Goal: Task Accomplishment & Management: Complete application form

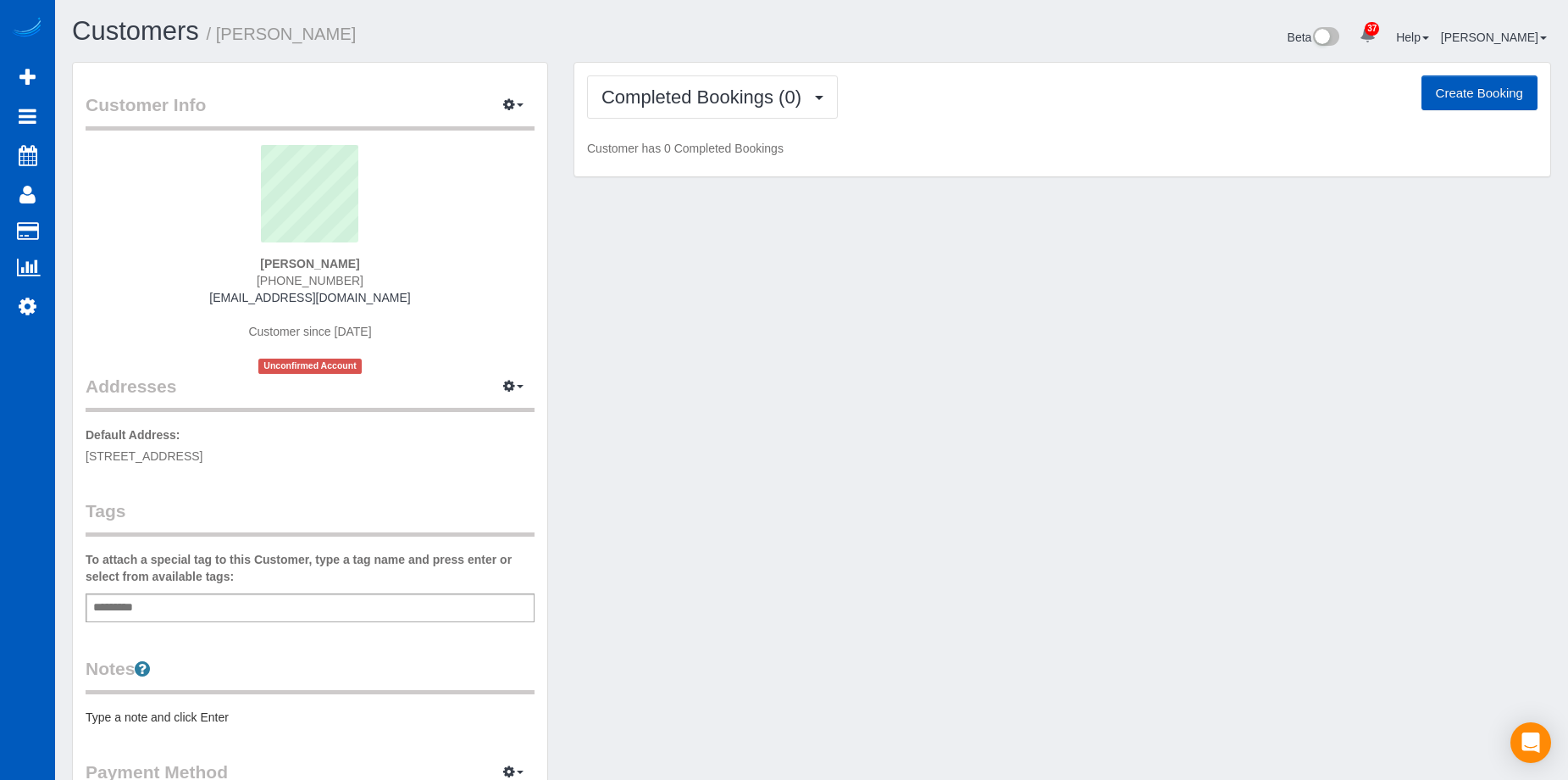
click at [1463, 83] on button "Create Booking" at bounding box center [1479, 93] width 116 height 36
select select "CO"
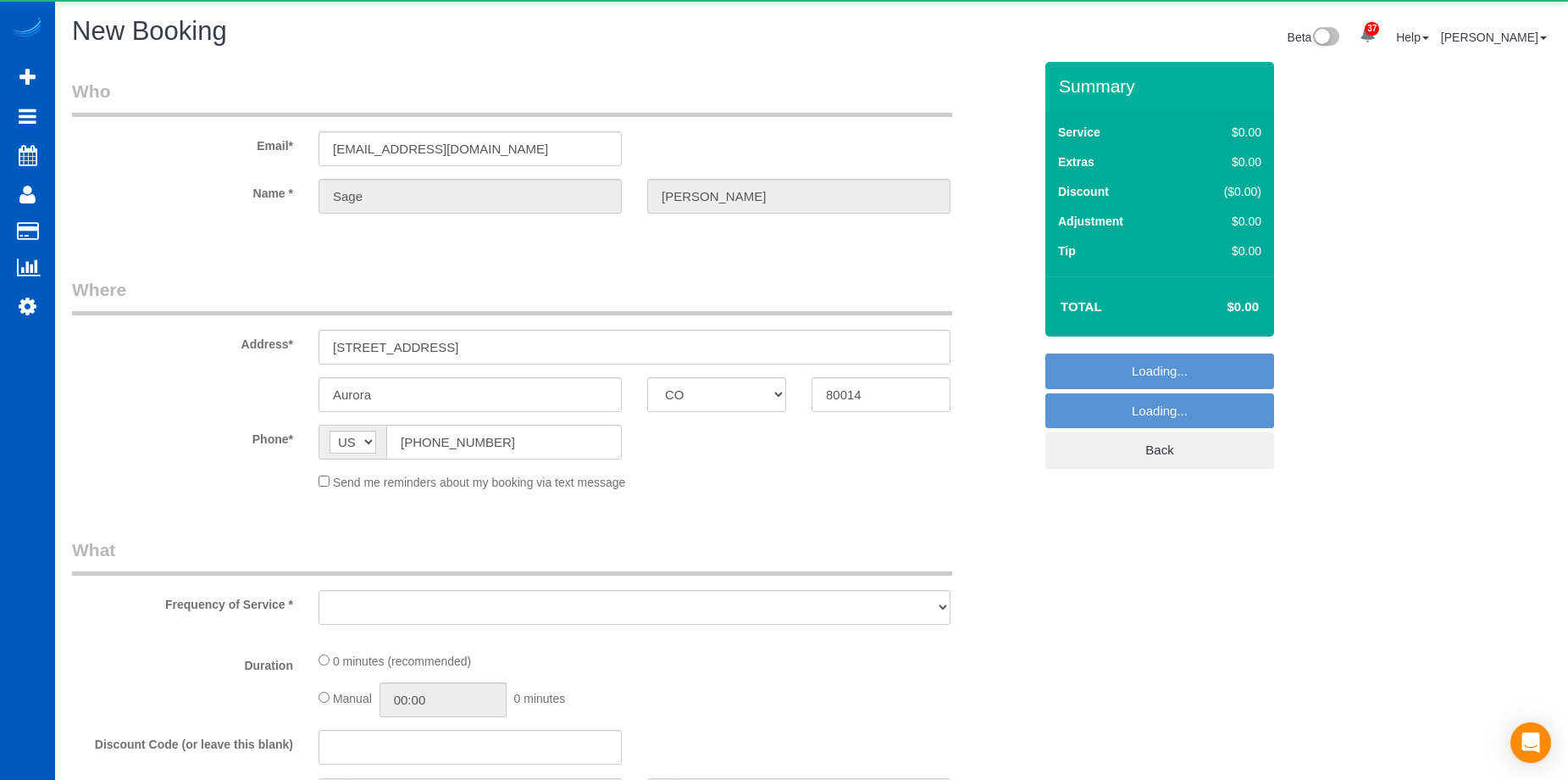
select select "object:2212"
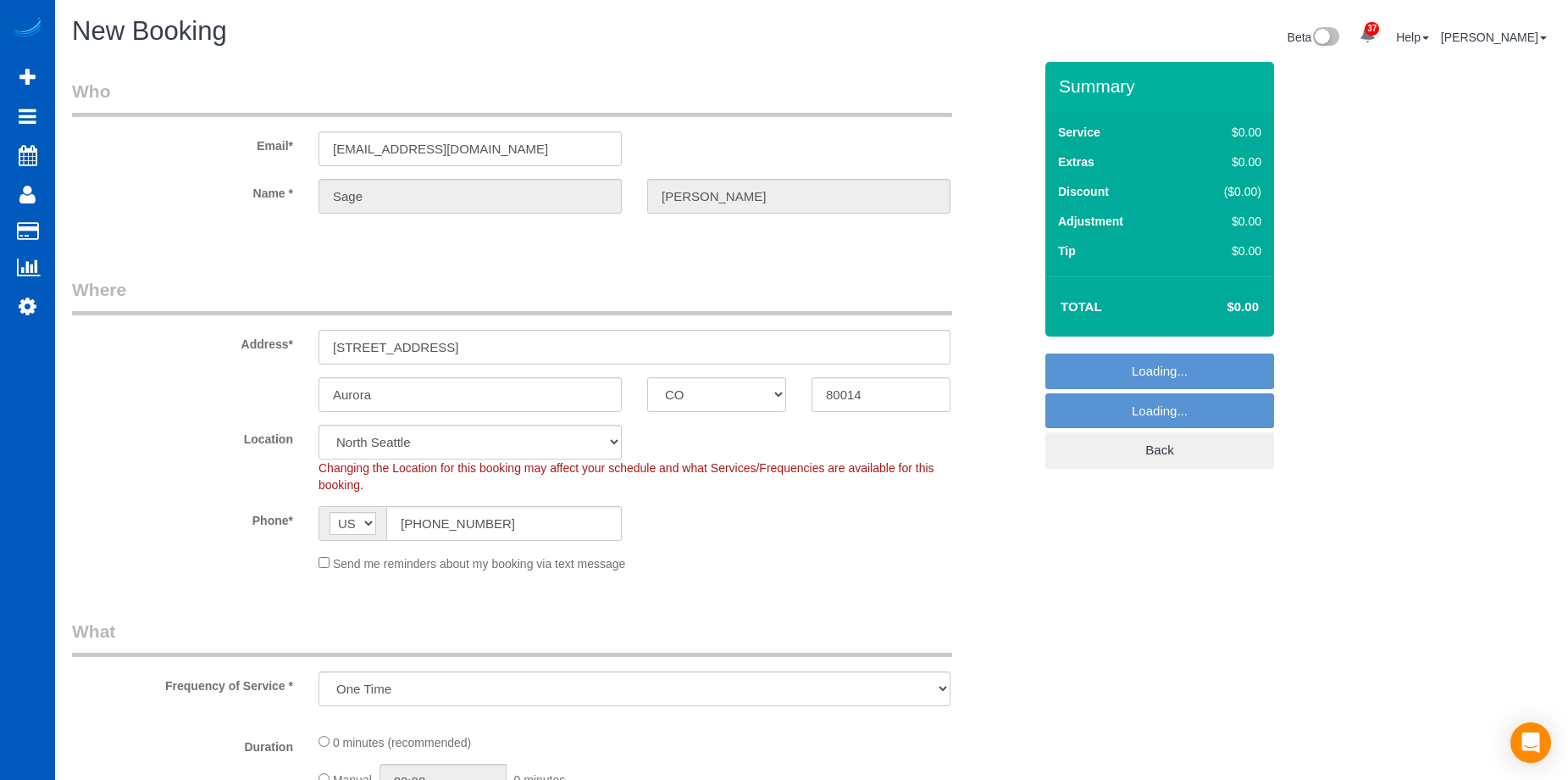
select select "199"
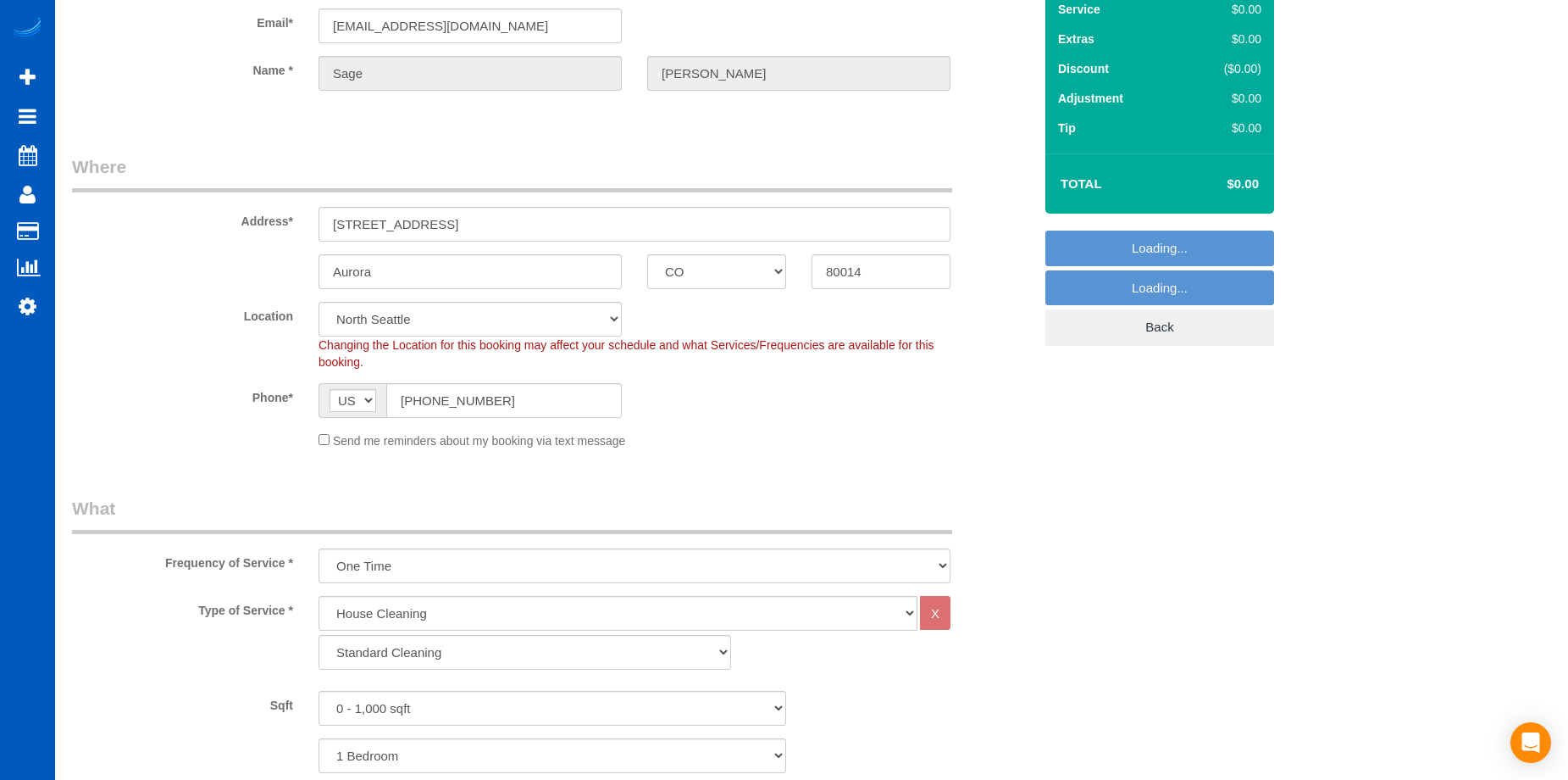
scroll to position [254, 0]
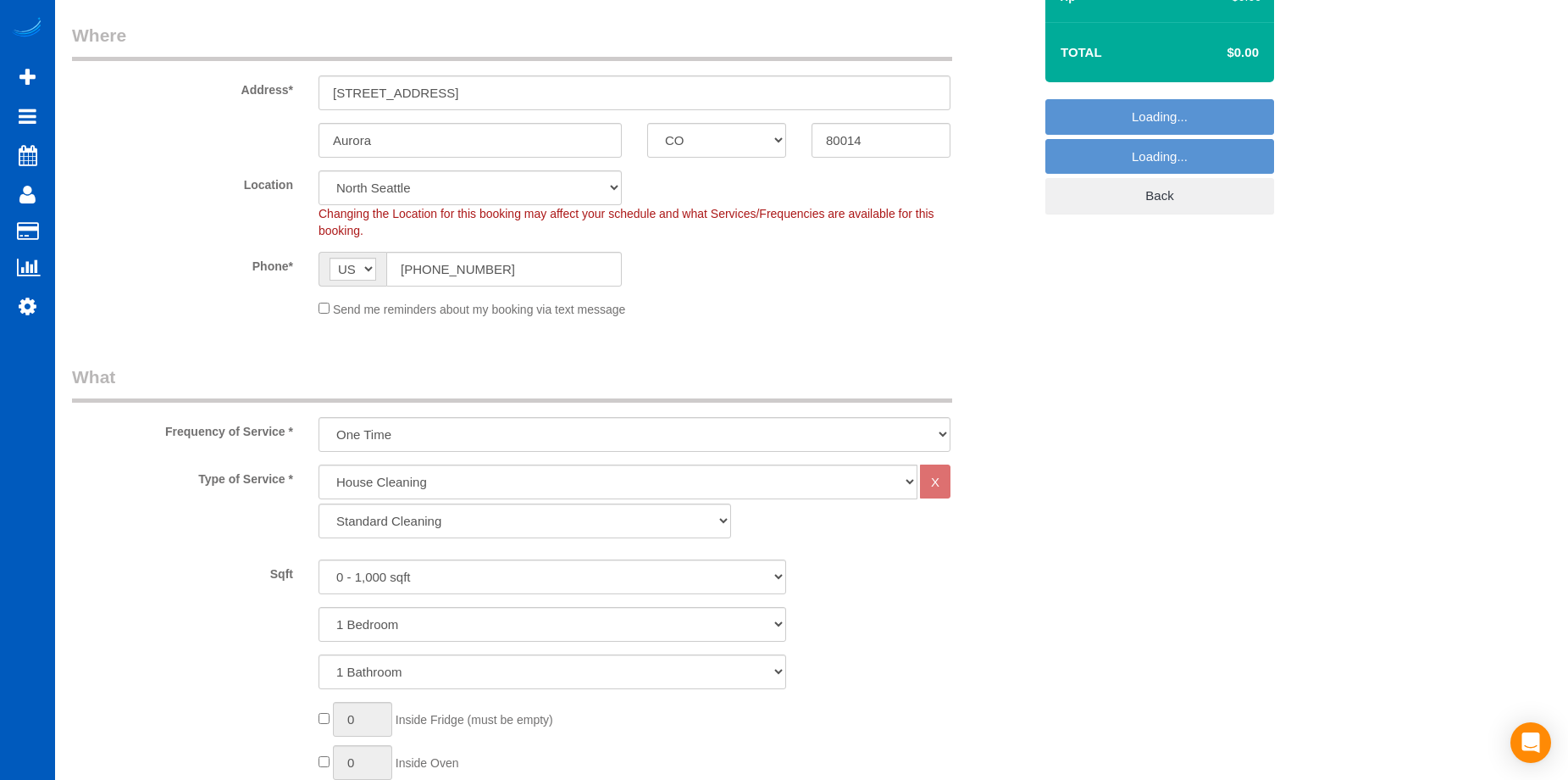
select select "object:2576"
select select "266"
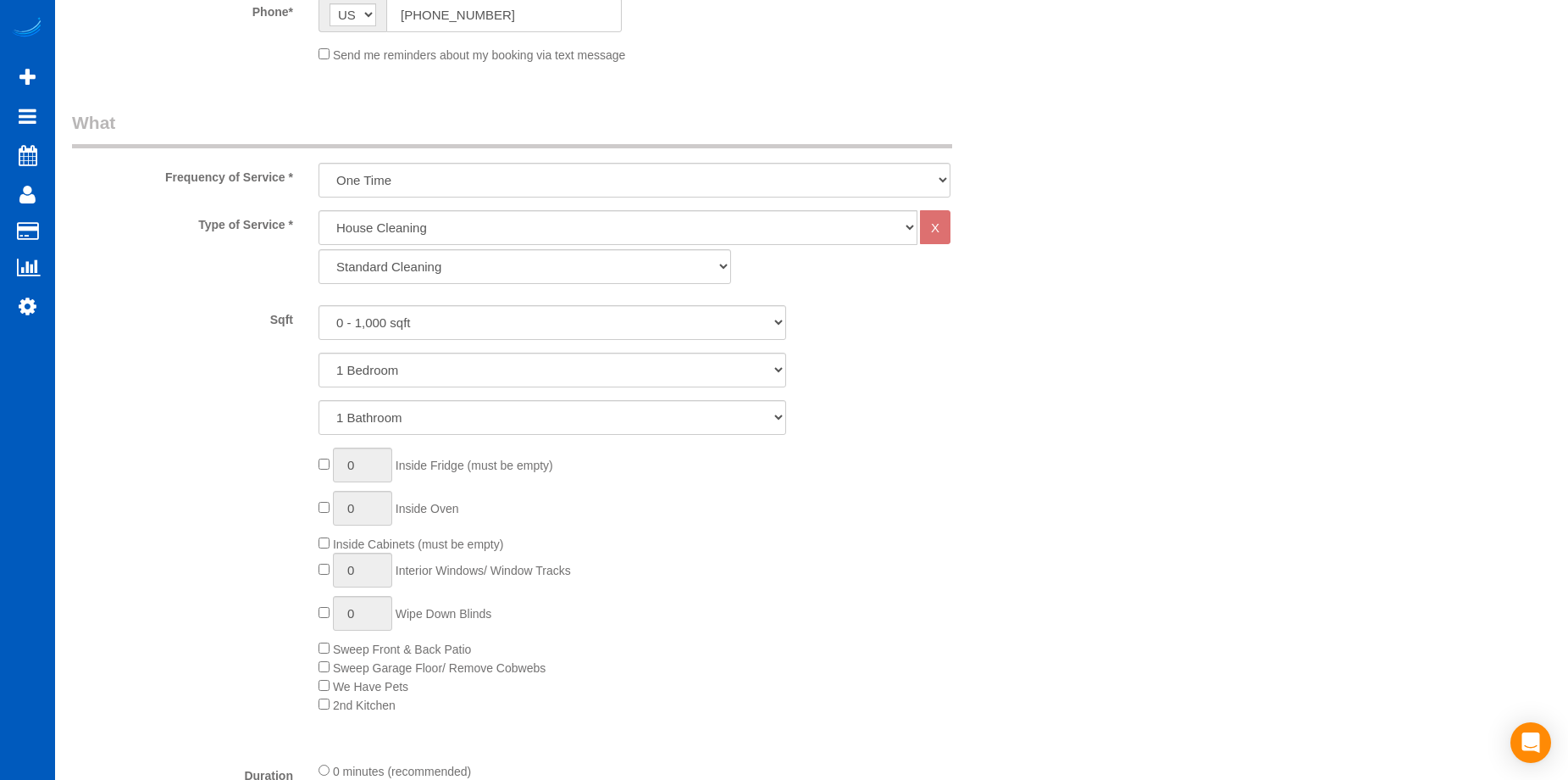
select select "object:2665"
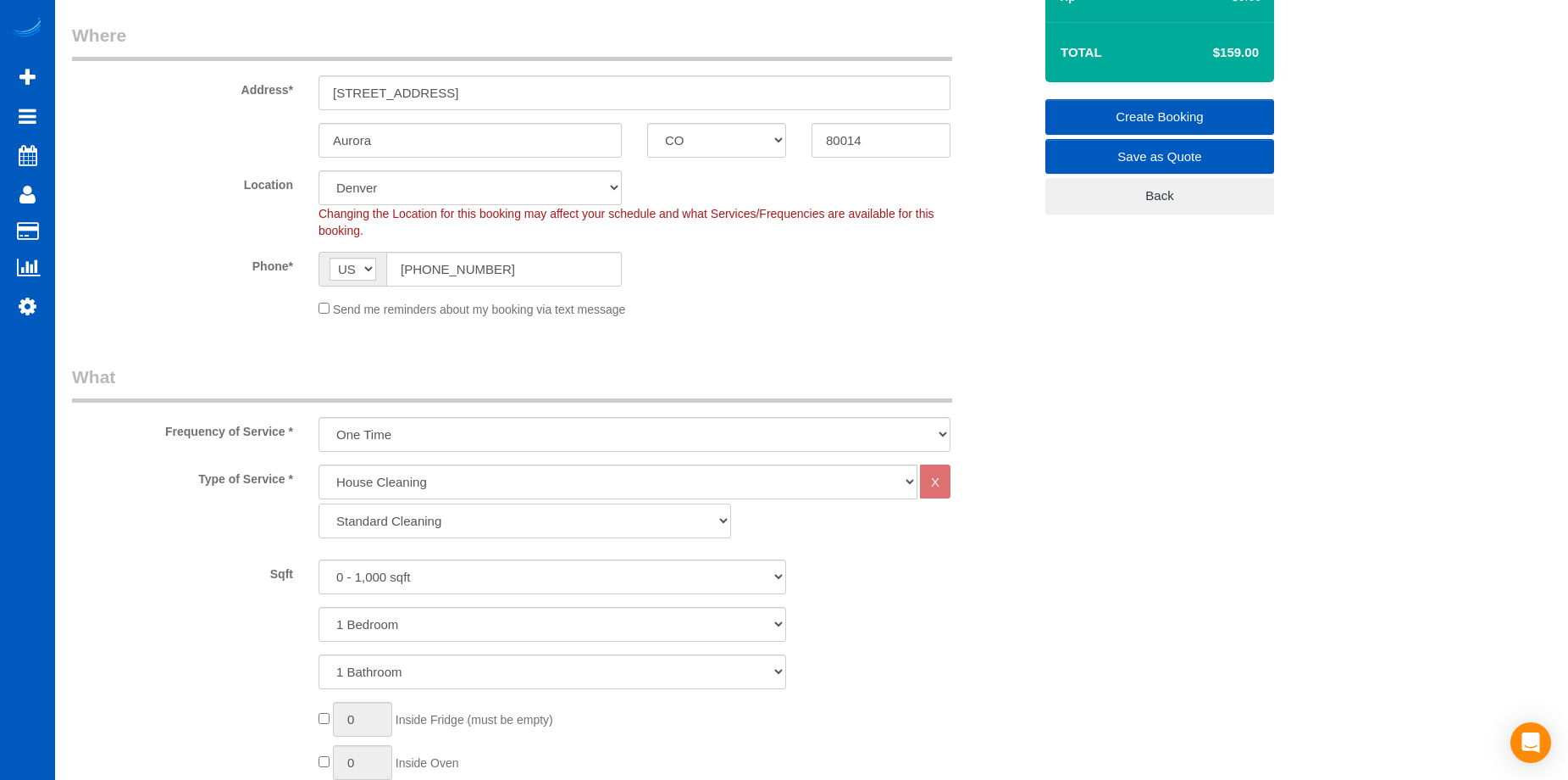
drag, startPoint x: 479, startPoint y: 525, endPoint x: 481, endPoint y: 538, distance: 13.2
click at [479, 525] on select "Standard Cleaning Deep Cleaning Move In/ Out Cleaning" at bounding box center [525, 521] width 413 height 35
select select "367"
click at [319, 503] on select "Standard Cleaning Deep Cleaning Move In/ Out Cleaning" at bounding box center [525, 521] width 413 height 35
click at [493, 564] on select "0 - 1,000 sqft 1,001 - 1,500 sqft 1,501 - 2,000 sqft 2,001 - 2,500 sqft 2,501 -…" at bounding box center [552, 577] width 468 height 35
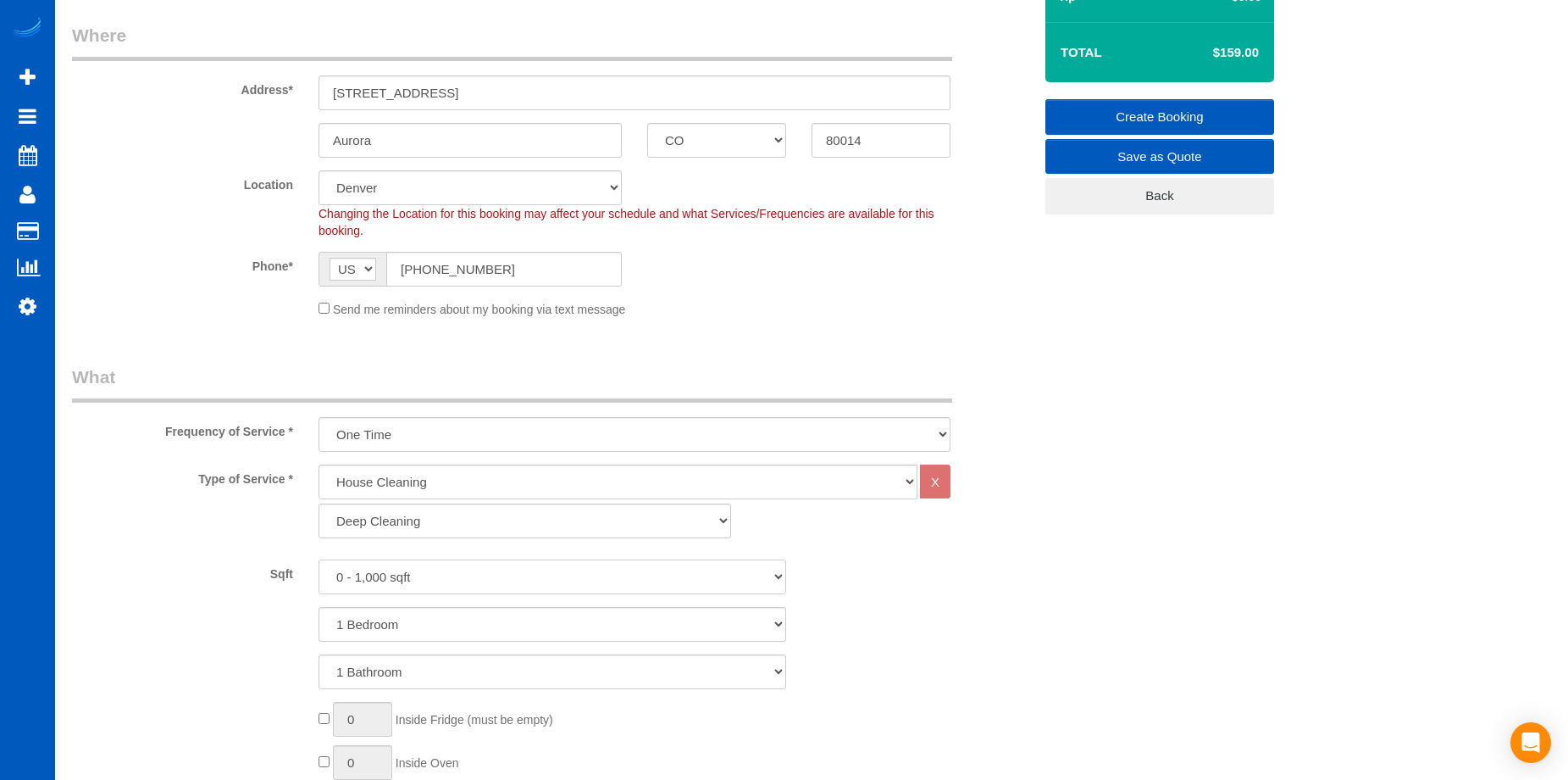
select select "2001"
click at [319, 560] on select "0 - 1,000 sqft 1,001 - 1,500 sqft 1,501 - 2,000 sqft 2,001 - 2,500 sqft 2,501 -…" at bounding box center [552, 577] width 468 height 35
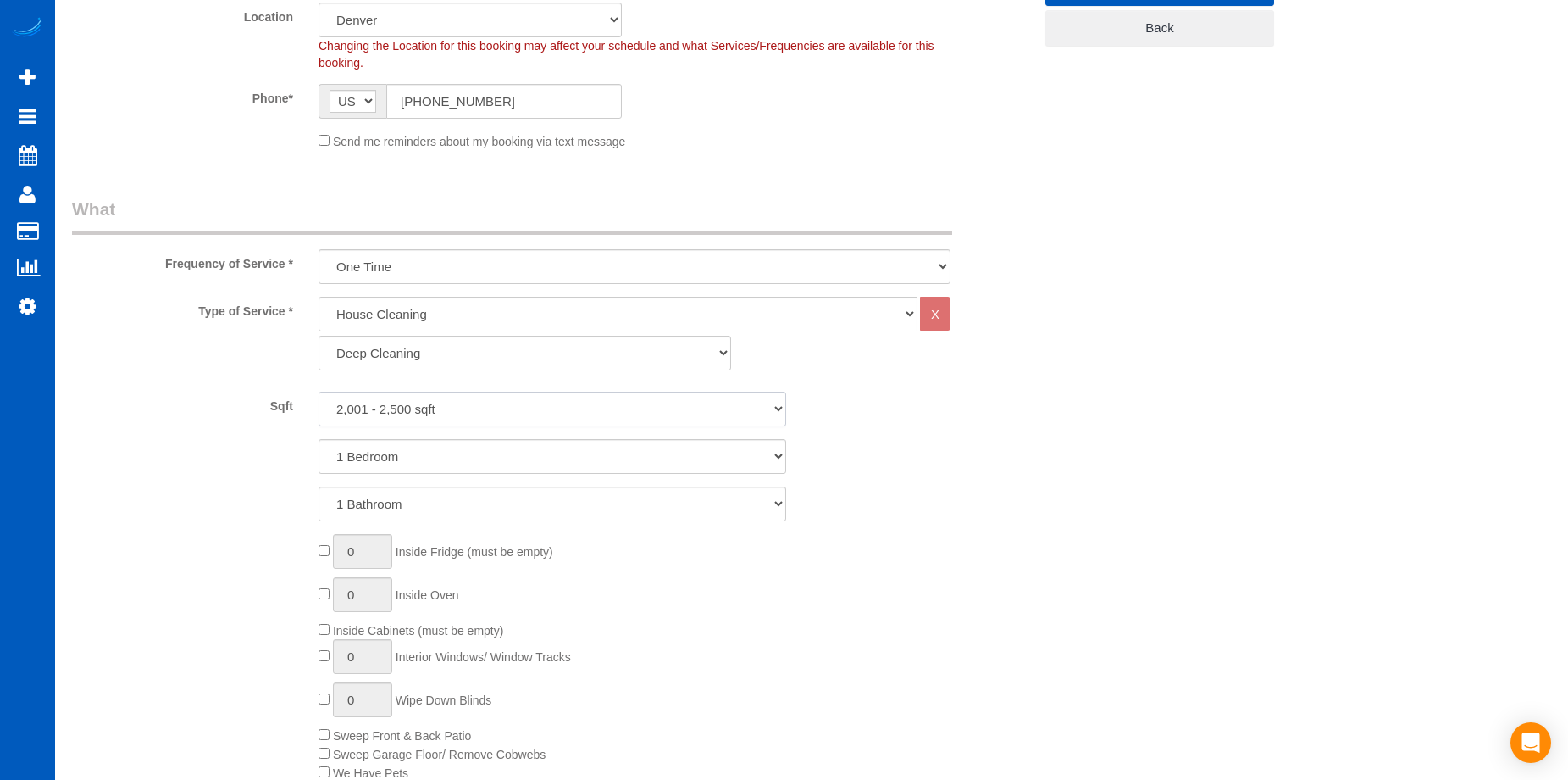
scroll to position [423, 0]
click at [507, 501] on select "1 Bathroom 2 Bathrooms 3 Bathrooms 4 Bathrooms 5 Bathrooms 6 Bathrooms 7 Bathro…" at bounding box center [552, 502] width 468 height 35
select select "3"
click at [319, 485] on select "1 Bathroom 2 Bathrooms 3 Bathrooms 4 Bathrooms 5 Bathrooms 6 Bathrooms 7 Bathro…" at bounding box center [552, 502] width 468 height 35
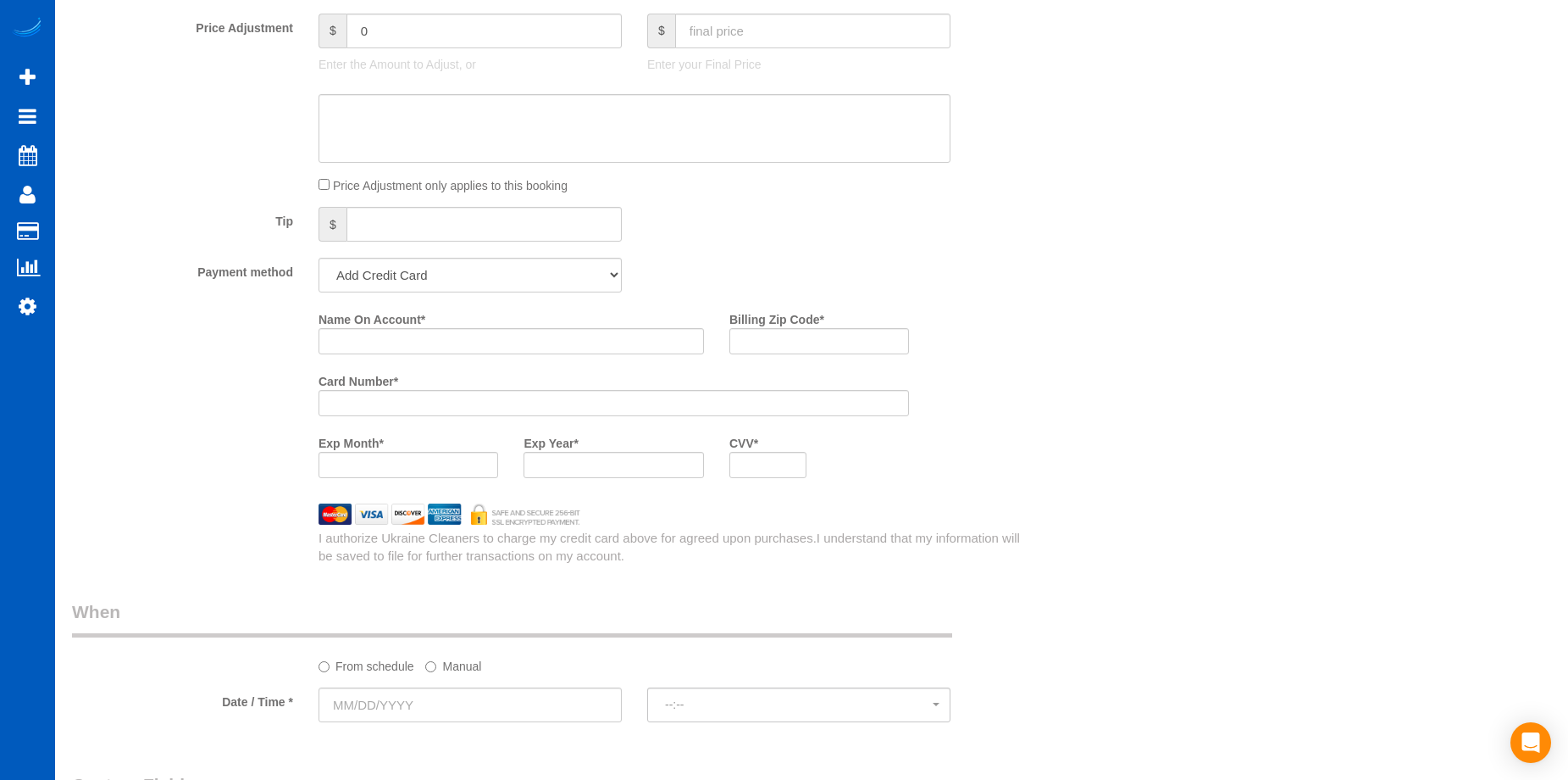
scroll to position [1526, 0]
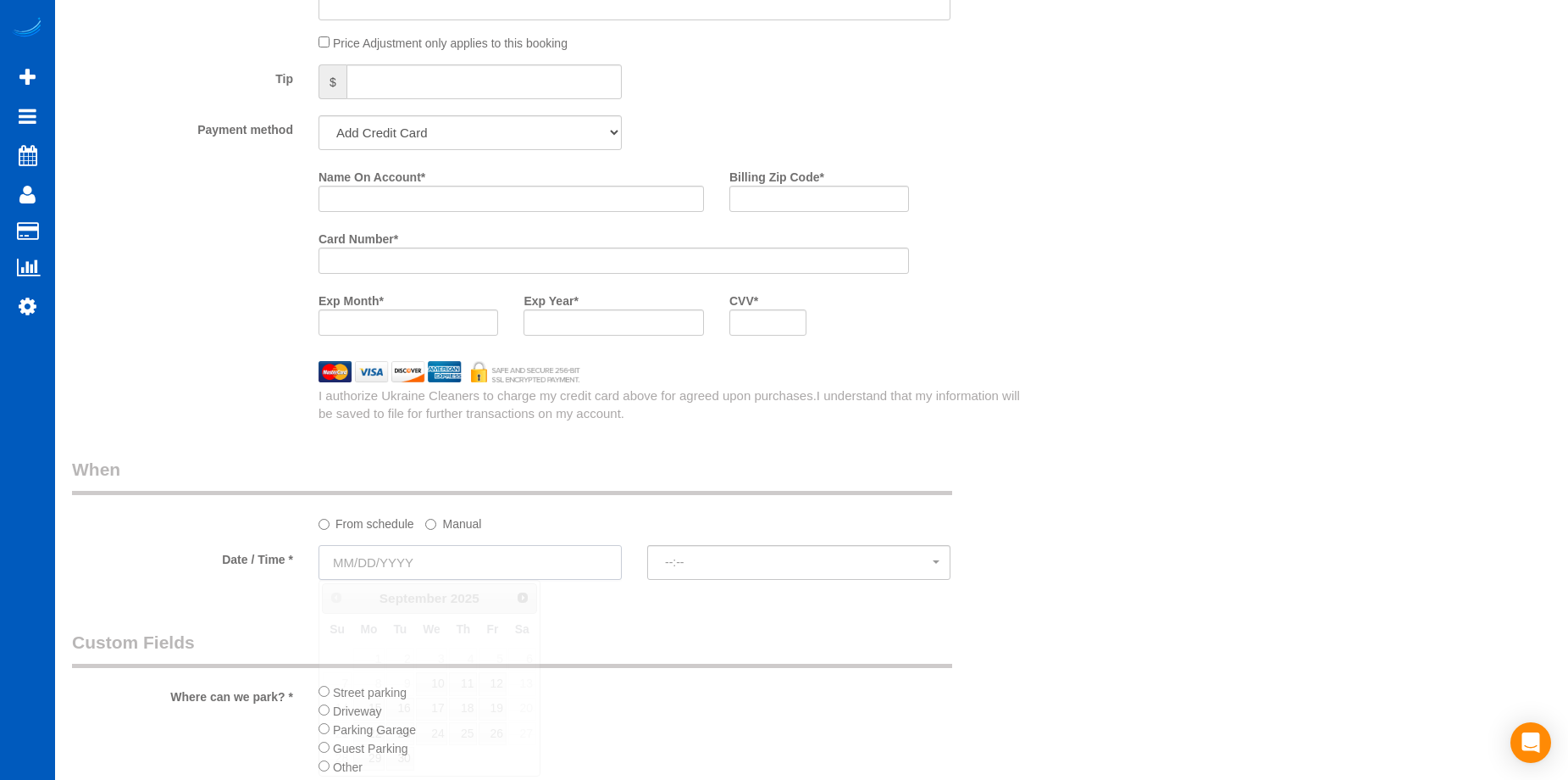
click at [494, 578] on input "text" at bounding box center [470, 562] width 303 height 35
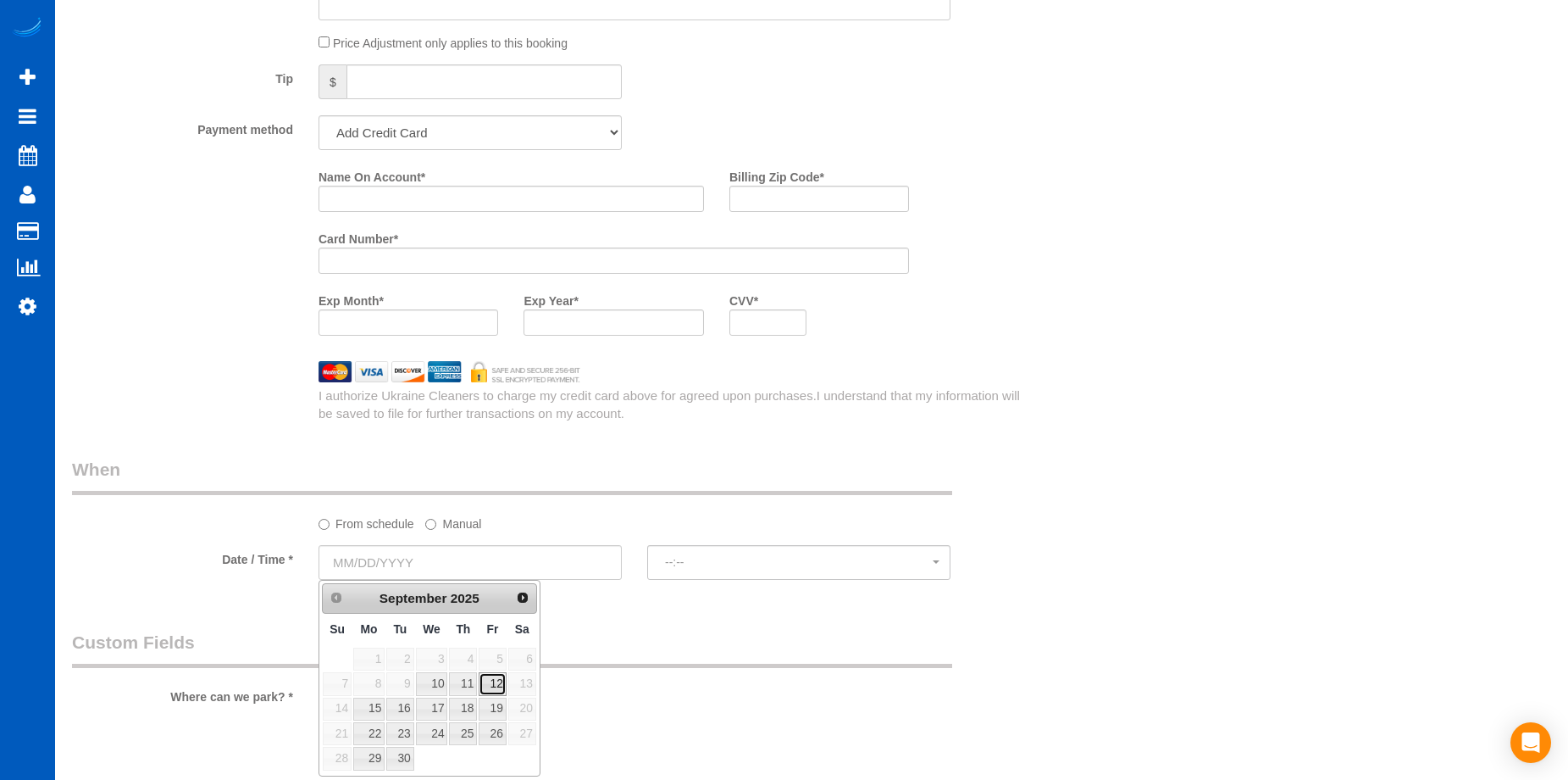
click at [491, 681] on link "12" at bounding box center [492, 683] width 27 height 23
type input "[DATE]"
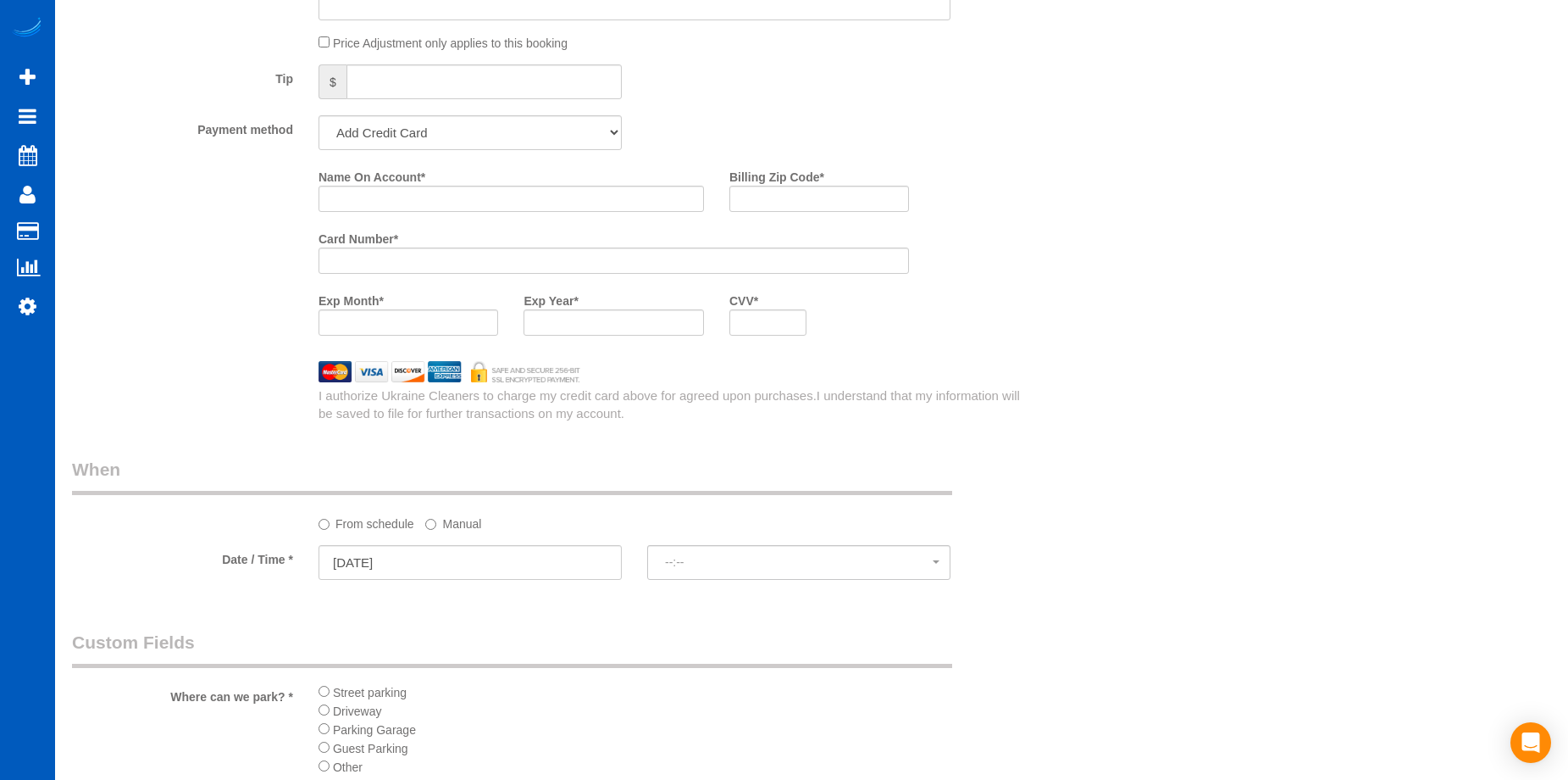
select select "spot1"
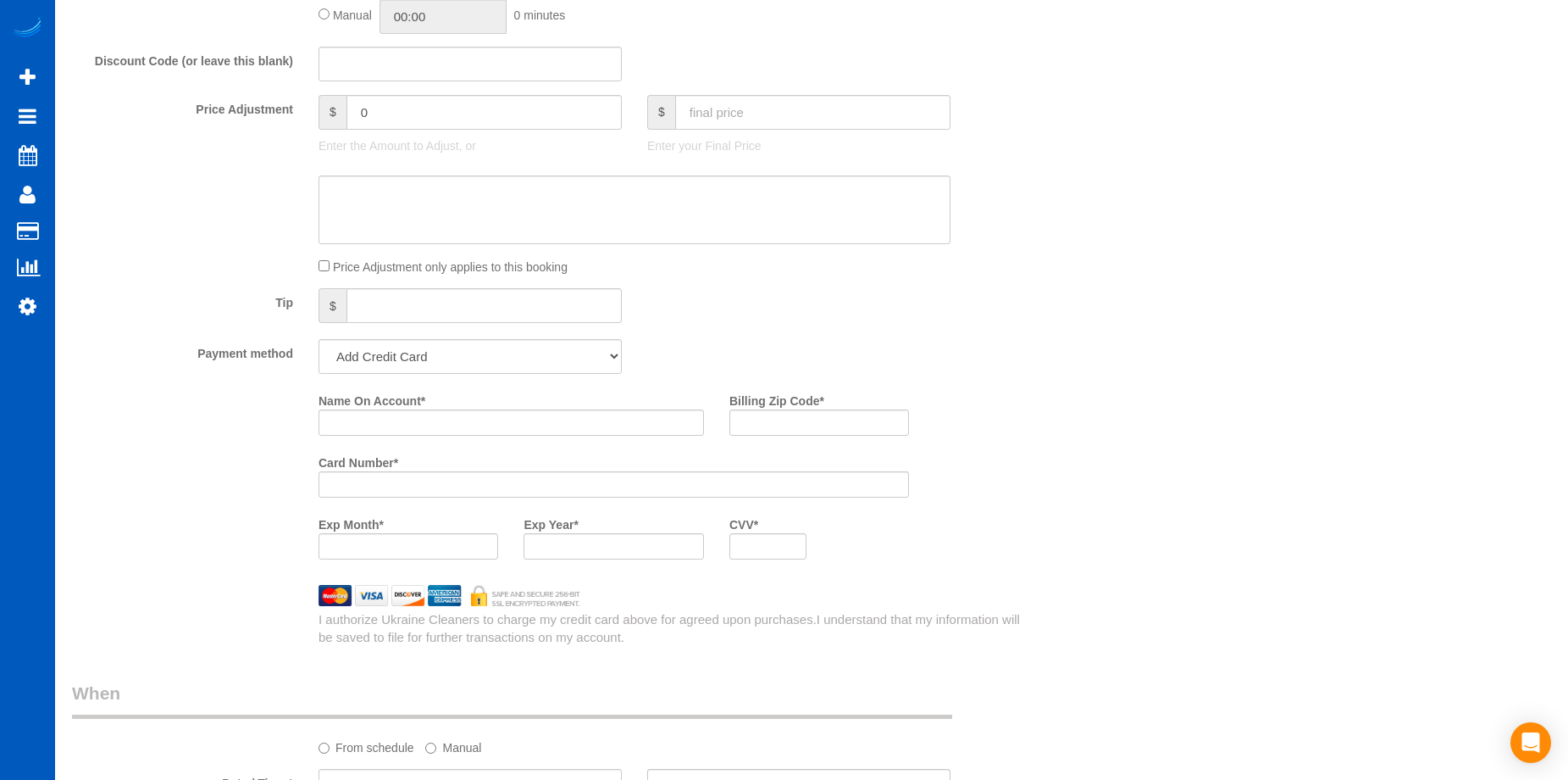
scroll to position [1271, 0]
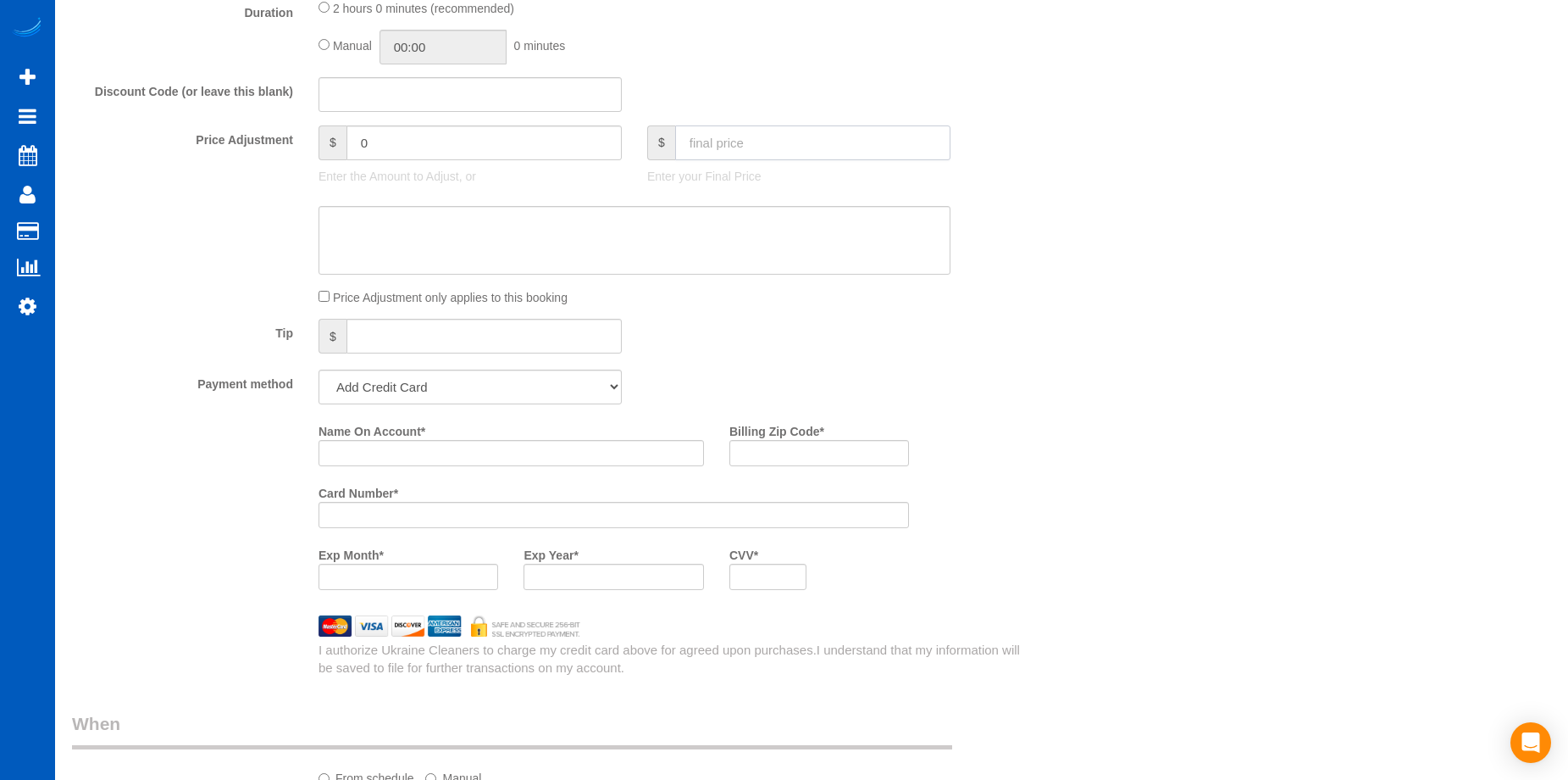
click at [822, 142] on input "text" at bounding box center [813, 143] width 276 height 35
type input "250"
click at [716, 237] on textarea at bounding box center [635, 240] width 632 height 69
type input "-159"
click at [584, 242] on textarea at bounding box center [635, 240] width 632 height 69
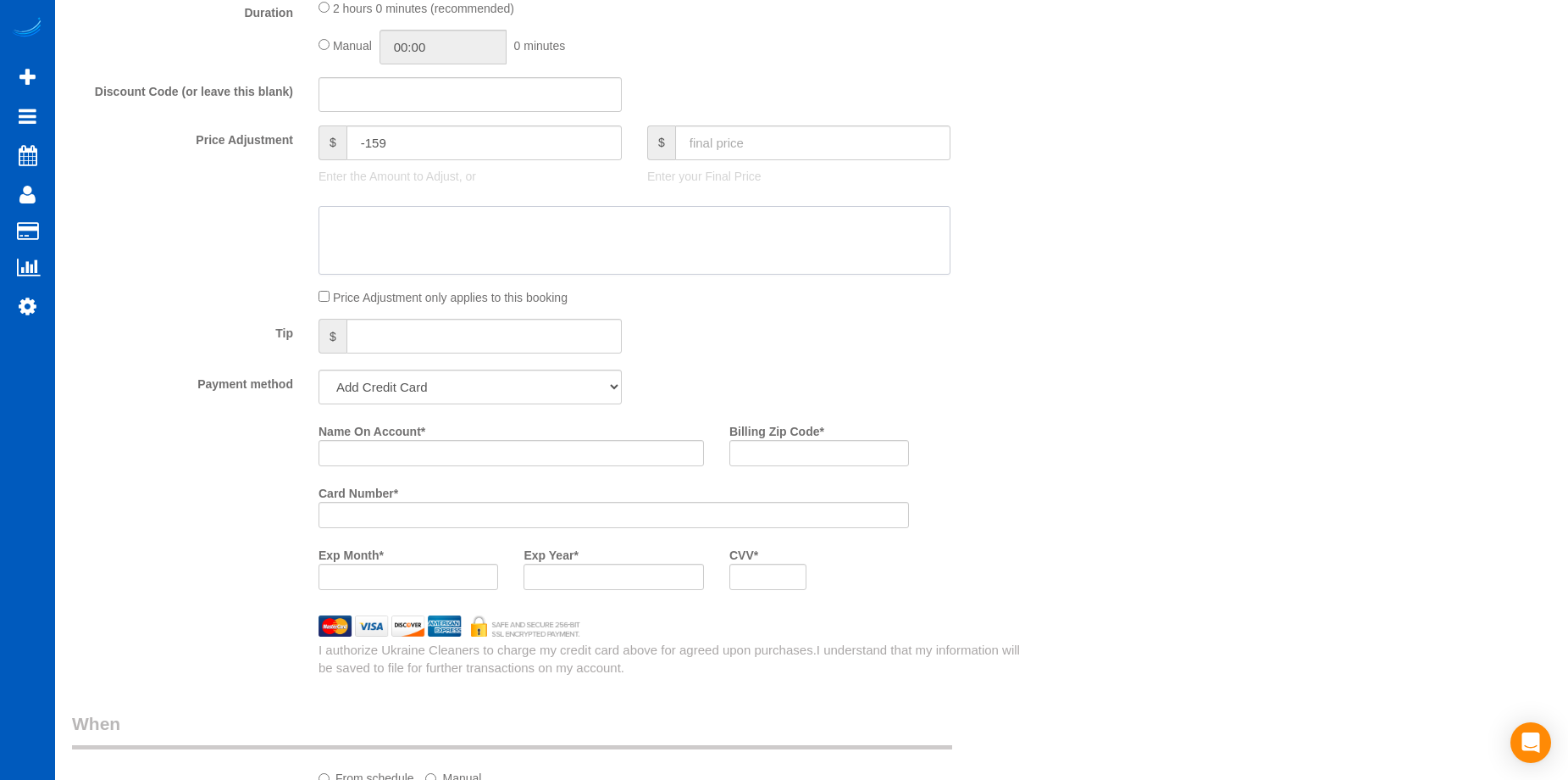
paste textarea "Only doing 3 bathrooms and floors"
type textarea "Only doing 3 bathrooms and floors"
click at [1219, 334] on div "Who Email* [EMAIL_ADDRESS][DOMAIN_NAME] Name * Sage [PERSON_NAME] Where Address…" at bounding box center [811, 271] width 1479 height 2962
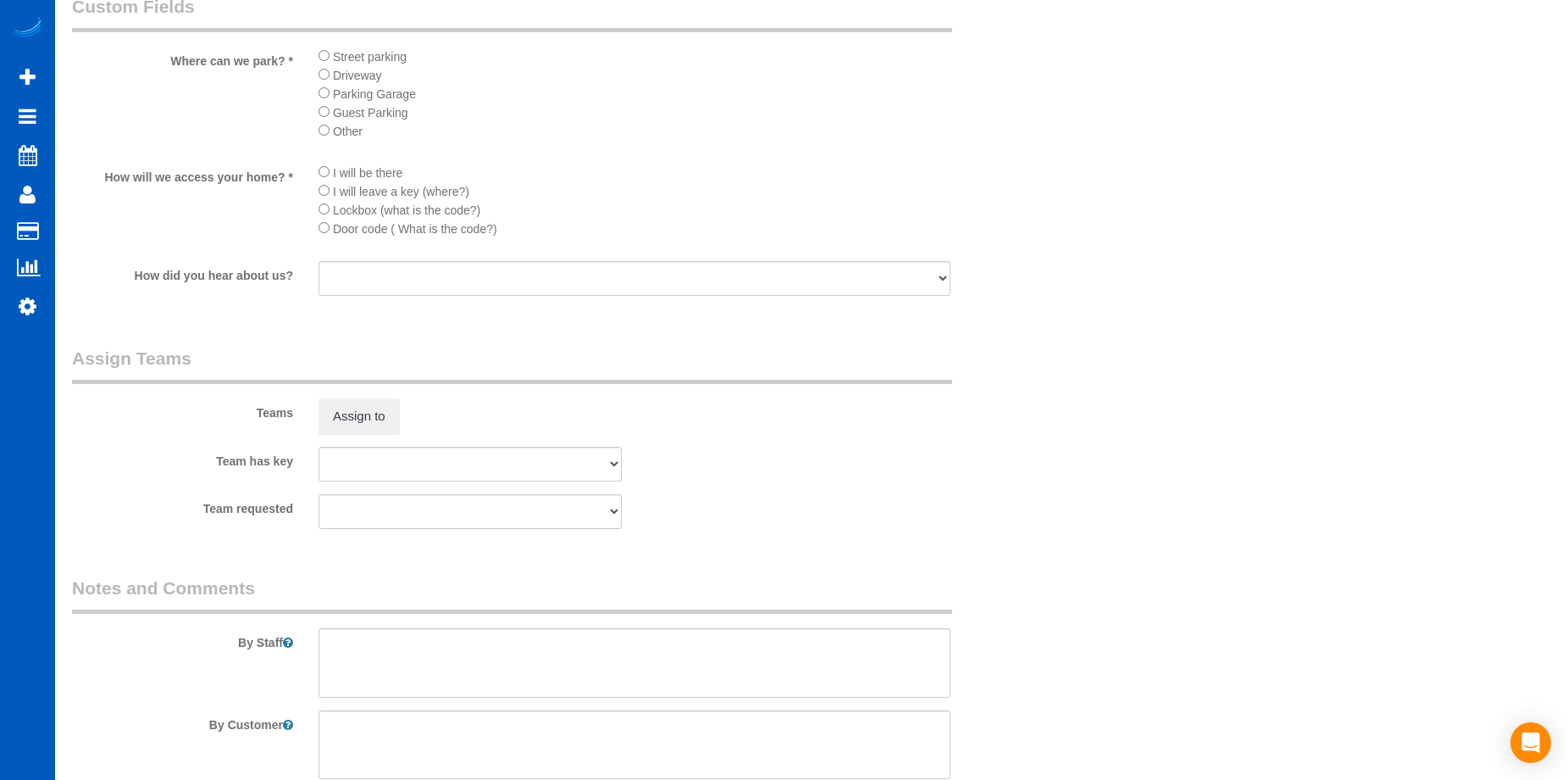
scroll to position [2302, 0]
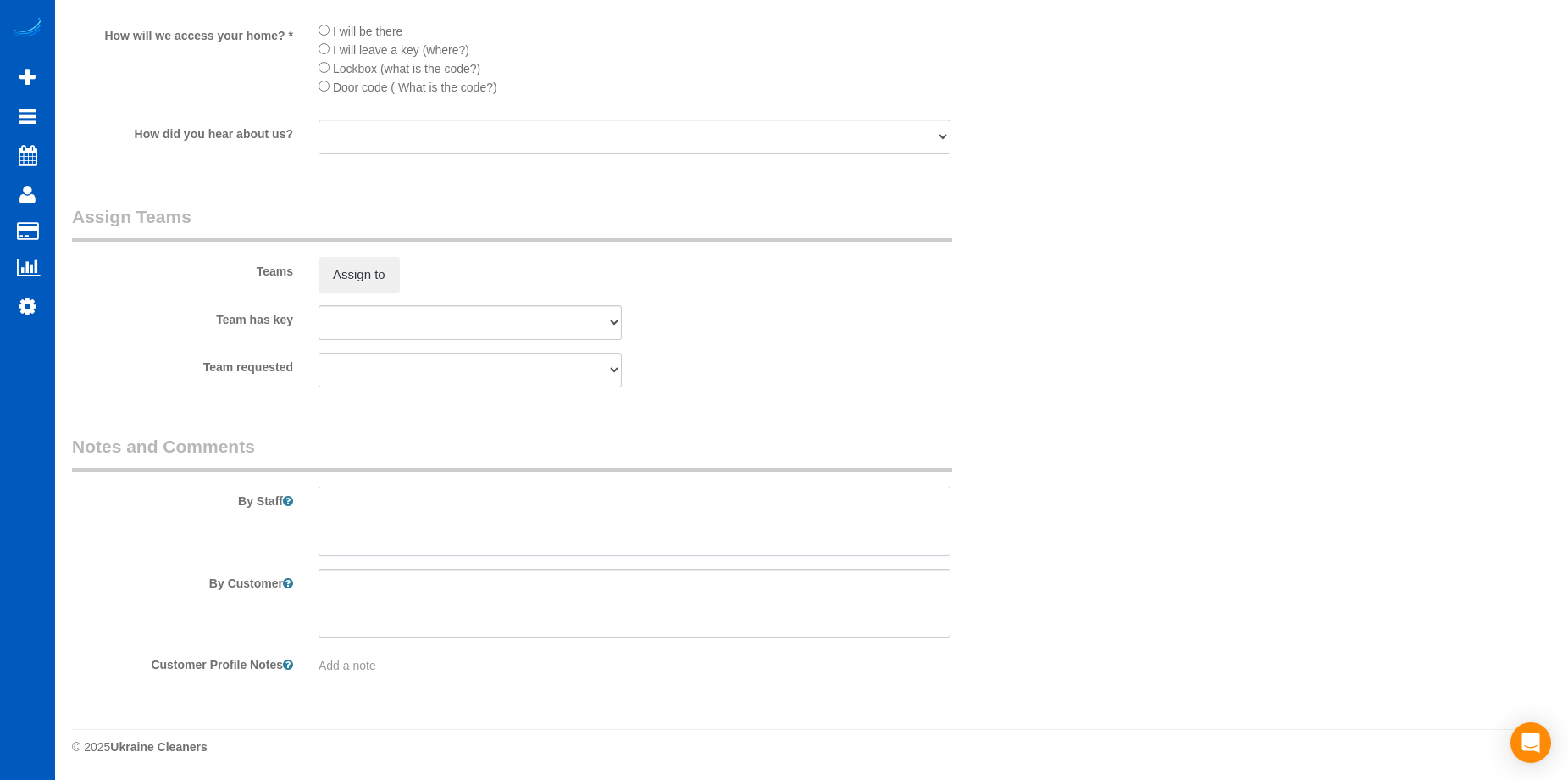
click at [594, 544] on textarea at bounding box center [635, 521] width 632 height 69
type textarea "Booked by [PERSON_NAME]."
drag, startPoint x: 487, startPoint y: 613, endPoint x: 493, endPoint y: 600, distance: 14.3
click at [487, 613] on textarea at bounding box center [635, 603] width 632 height 69
paste textarea "Only cleaning 3bathrooms and two living room floors. one in basement and one up…"
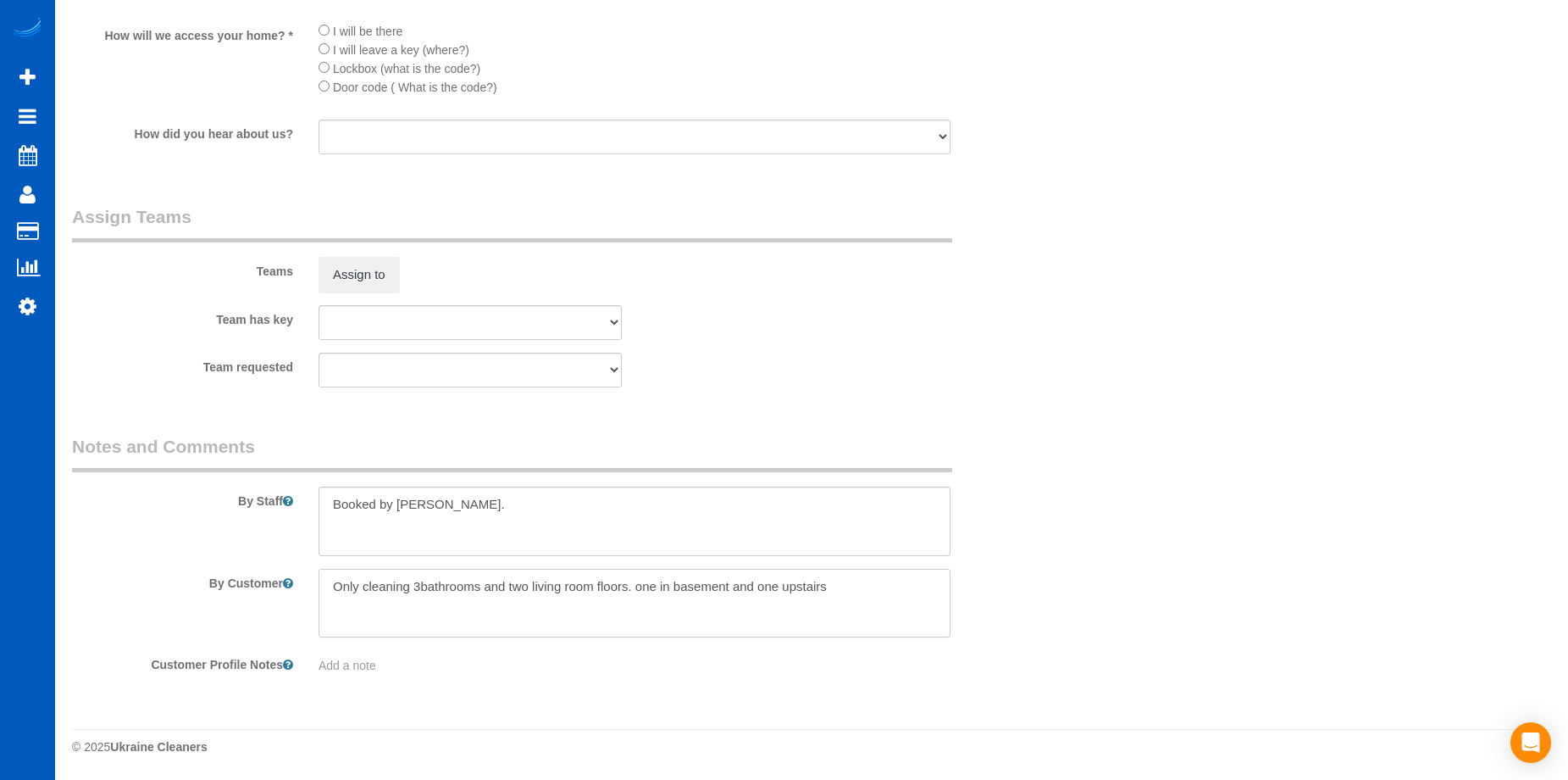
type textarea "Only cleaning 3bathrooms and two living room floors. one in basement and one up…"
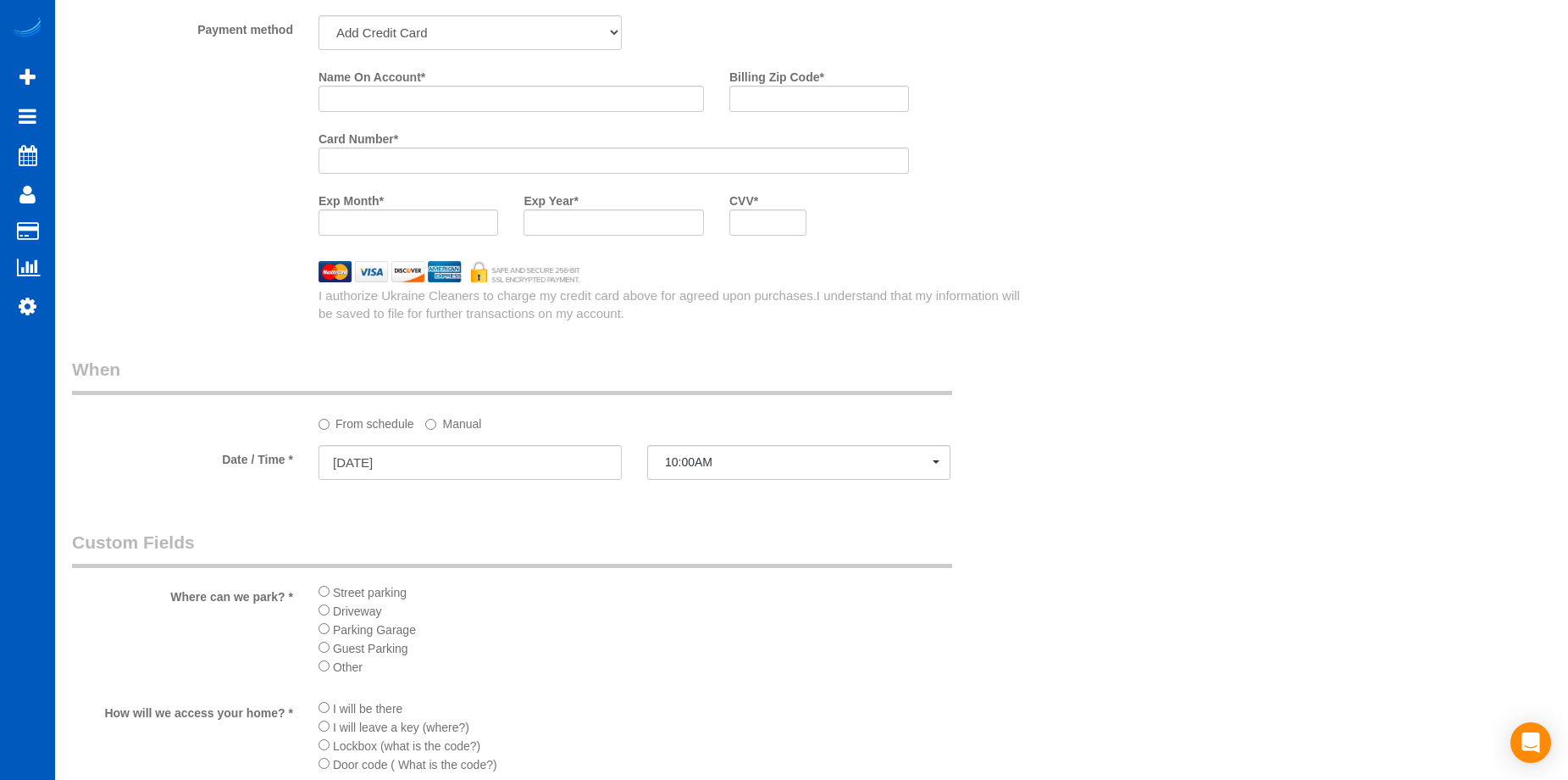
scroll to position [1625, 0]
click at [486, 106] on input "Name On Account *" at bounding box center [511, 99] width 385 height 26
paste input "[PERSON_NAME]"
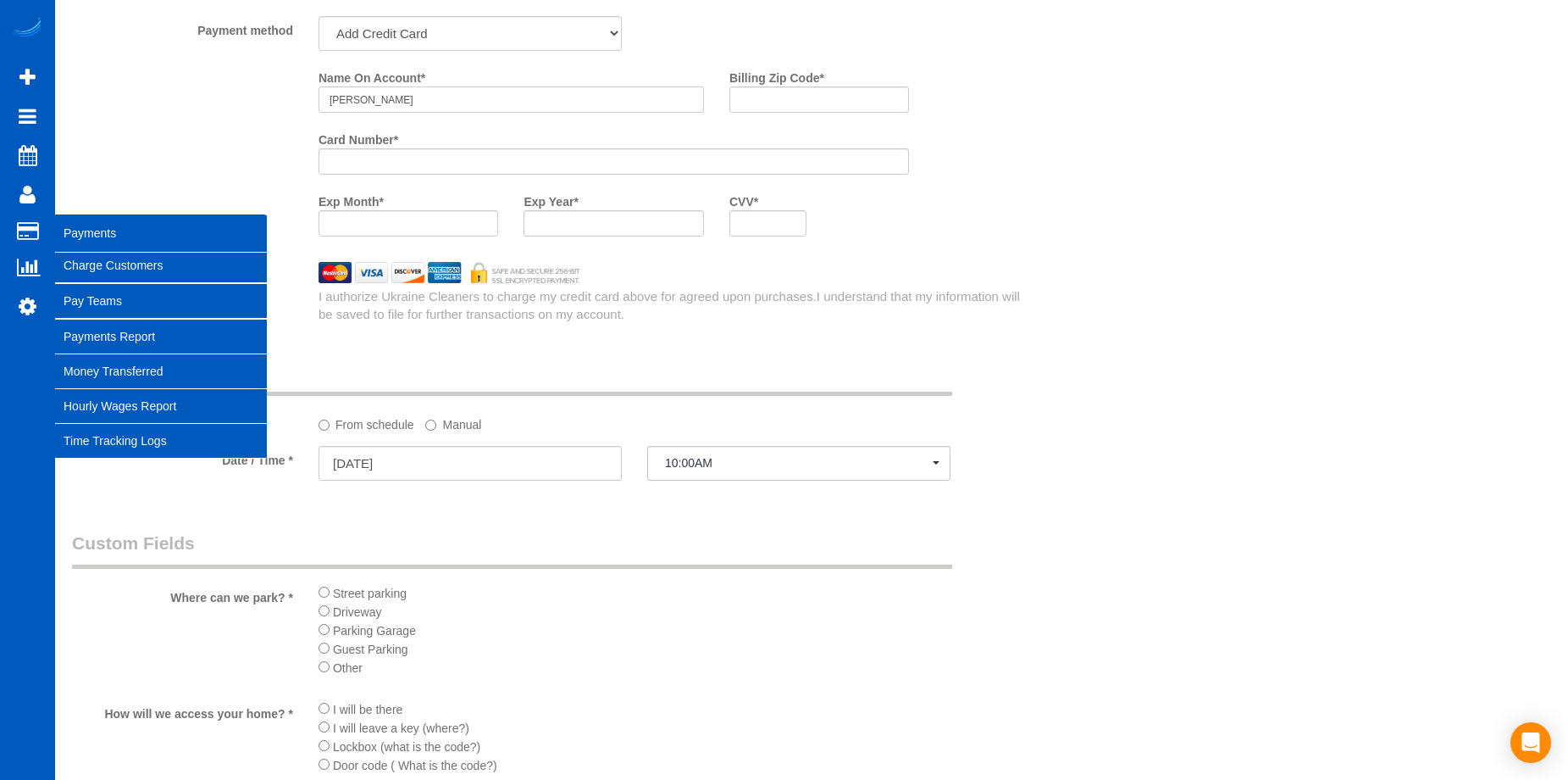
type input "[PERSON_NAME]"
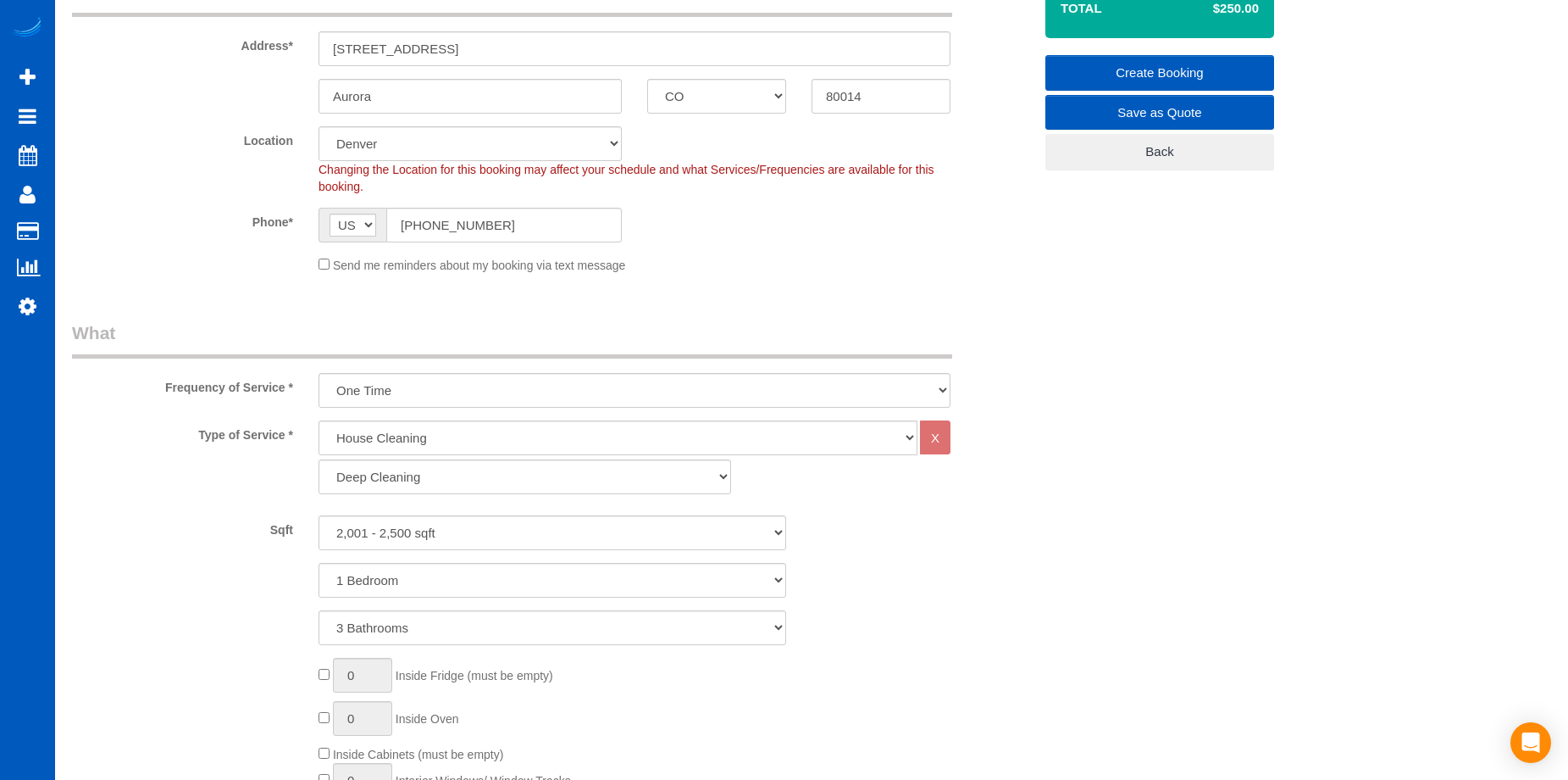
scroll to position [269, 0]
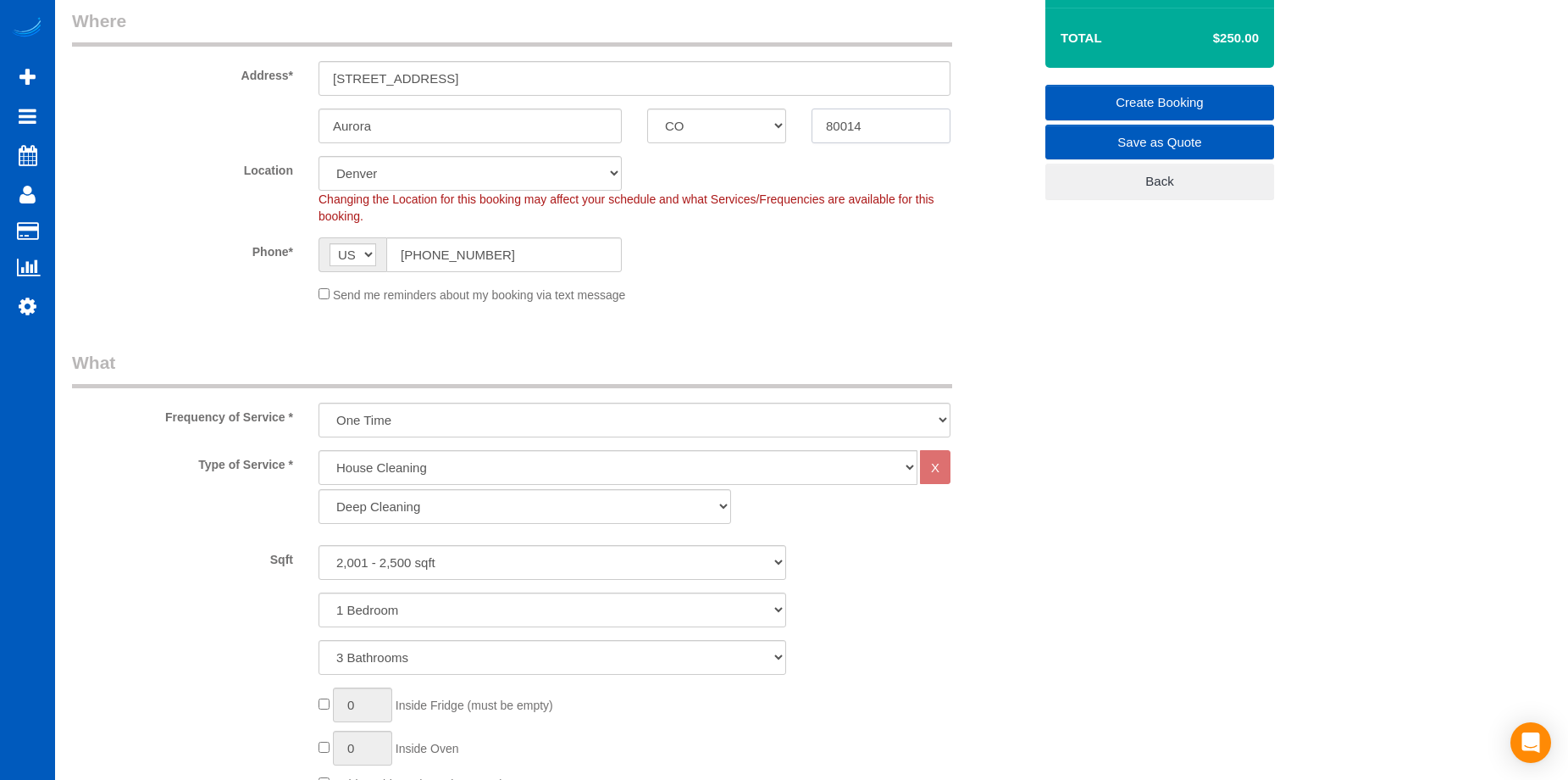
drag, startPoint x: 884, startPoint y: 129, endPoint x: 666, endPoint y: 125, distance: 218.0
click at [663, 123] on div "Aurora AK AL AR AZ CA CO CT DC DE [GEOGRAPHIC_DATA] [GEOGRAPHIC_DATA] HI IA ID …" at bounding box center [552, 126] width 986 height 35
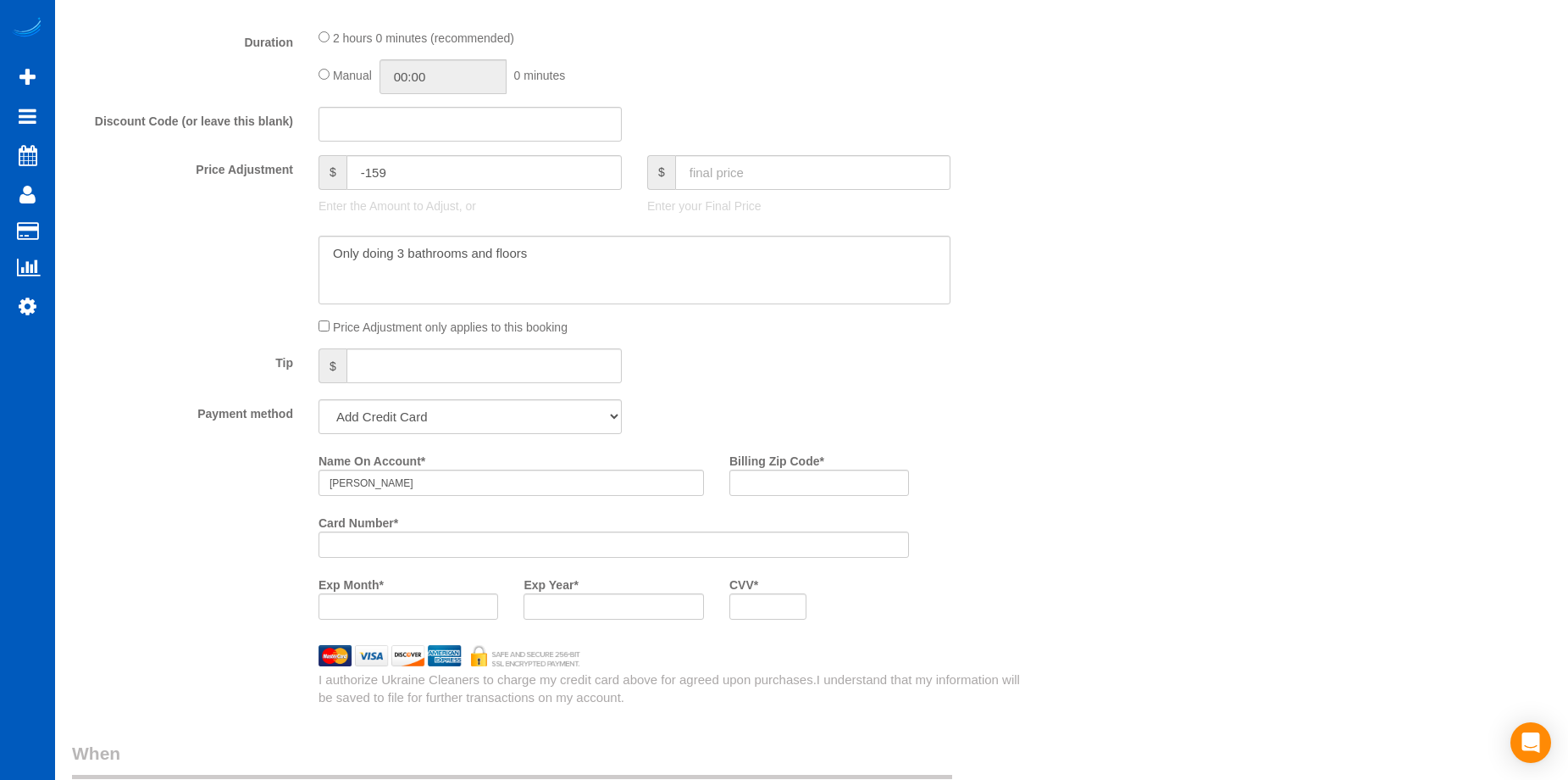
scroll to position [1455, 0]
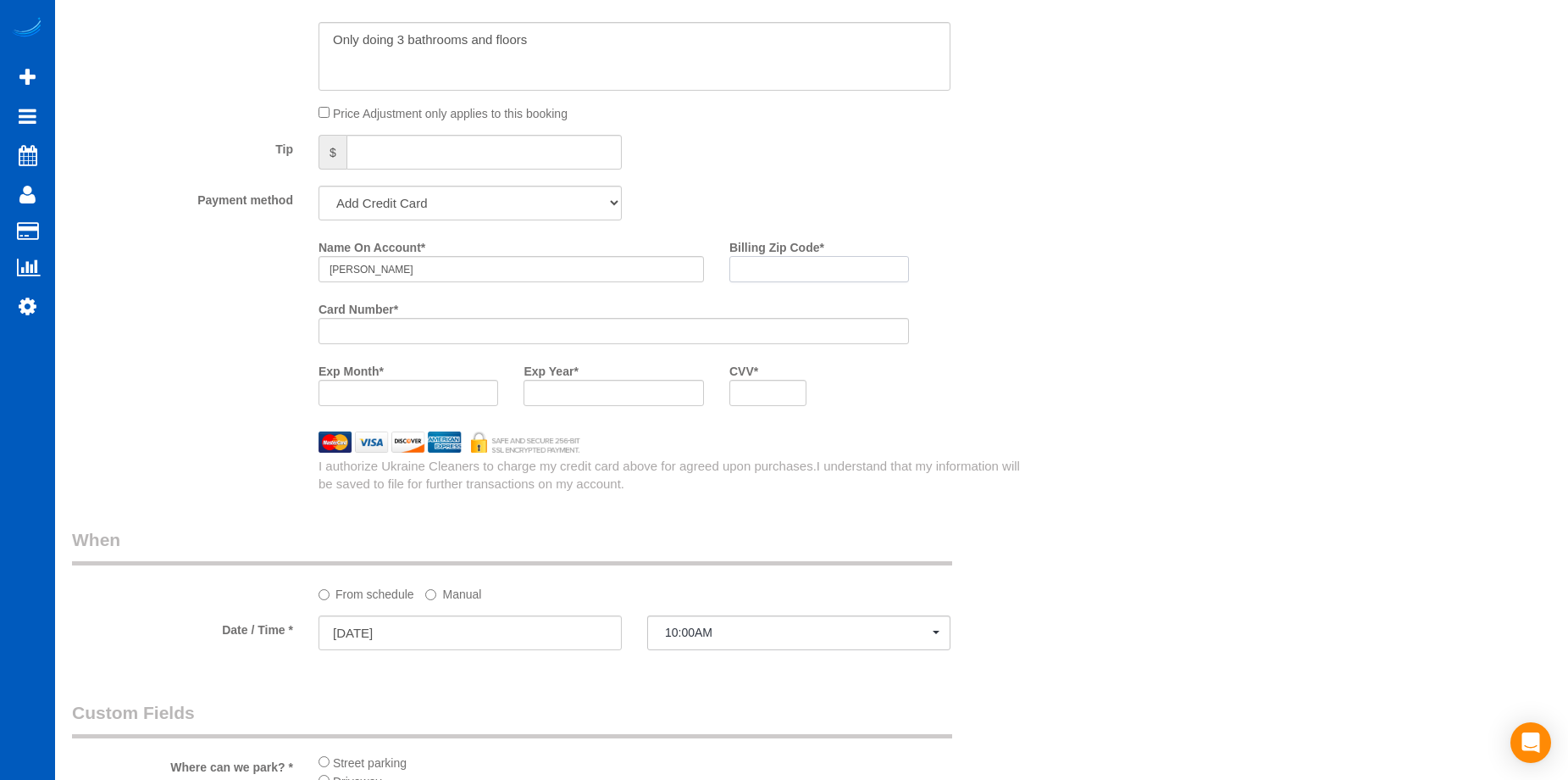
drag, startPoint x: 773, startPoint y: 271, endPoint x: 747, endPoint y: 271, distance: 26.0
click at [773, 271] on input "Billing Zip Code *" at bounding box center [819, 269] width 180 height 26
paste input "80014"
type input "80014"
click at [1270, 488] on div "Who Email* [EMAIL_ADDRESS][DOMAIN_NAME] Name * Sage [PERSON_NAME] Where Address…" at bounding box center [811, 88] width 1479 height 2962
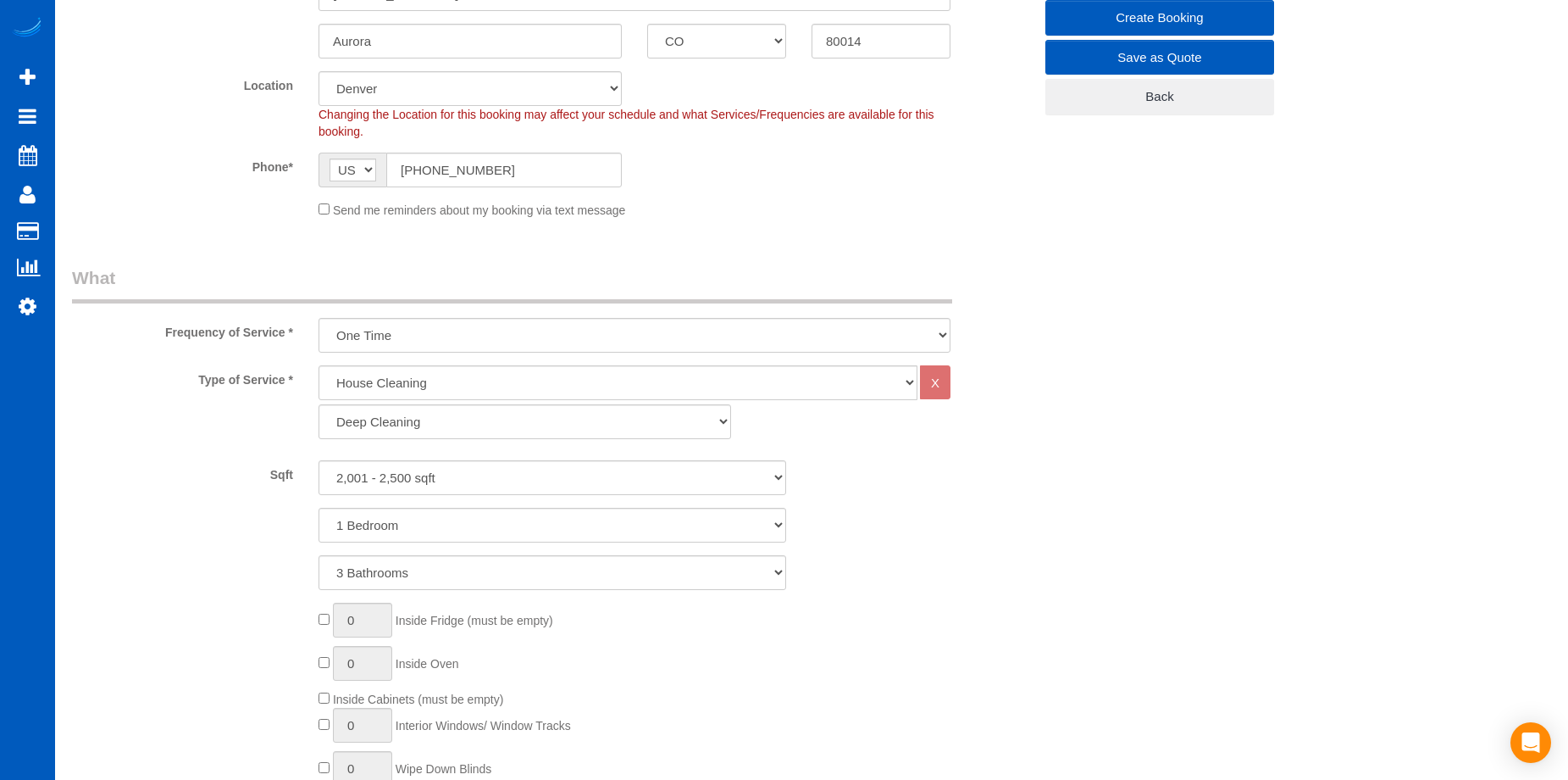
scroll to position [14, 0]
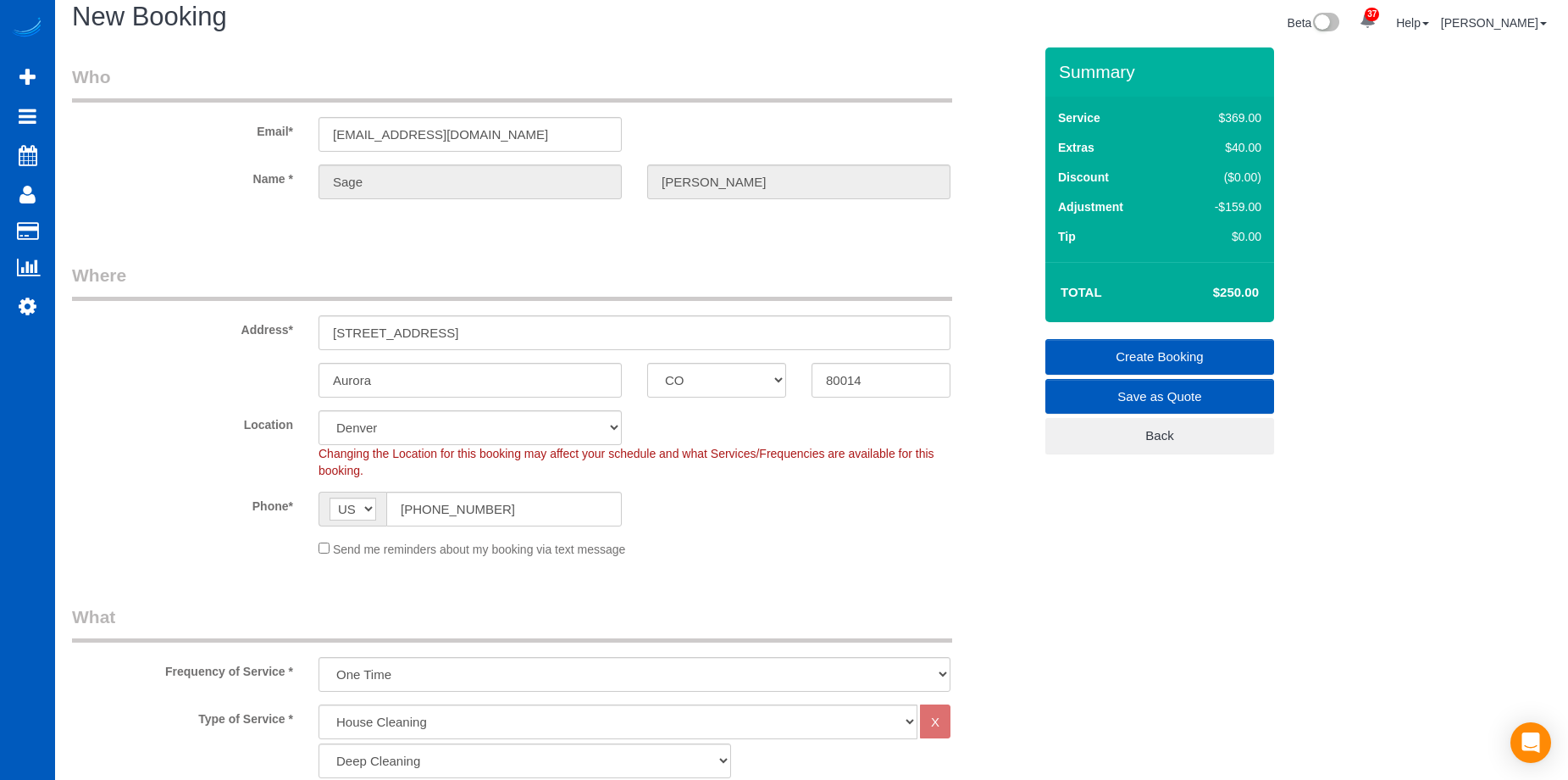
click at [1153, 339] on link "Create Booking" at bounding box center [1160, 357] width 228 height 36
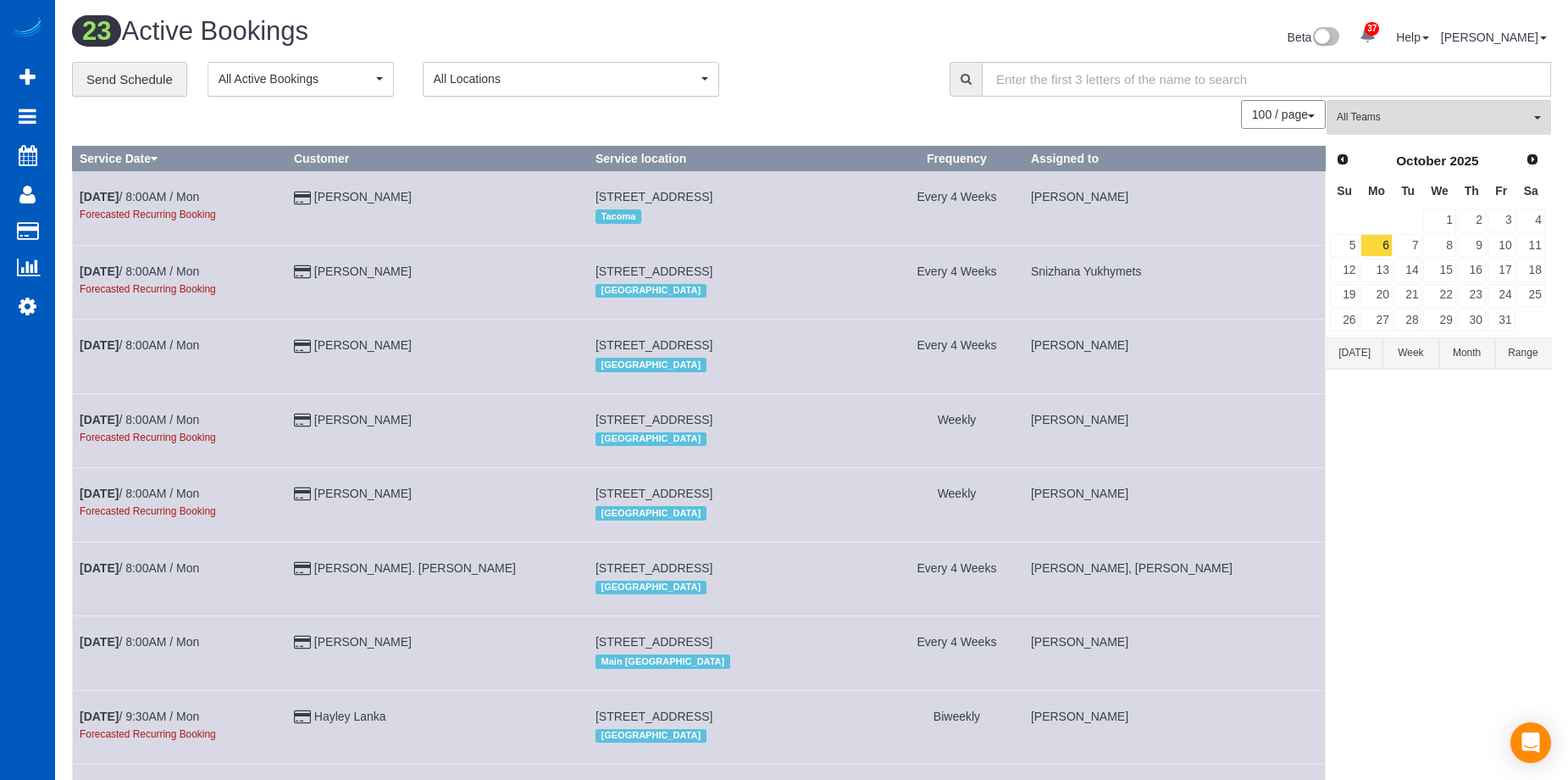
click at [1358, 353] on button "[DATE]" at bounding box center [1355, 353] width 56 height 32
